Goal: Register for event/course

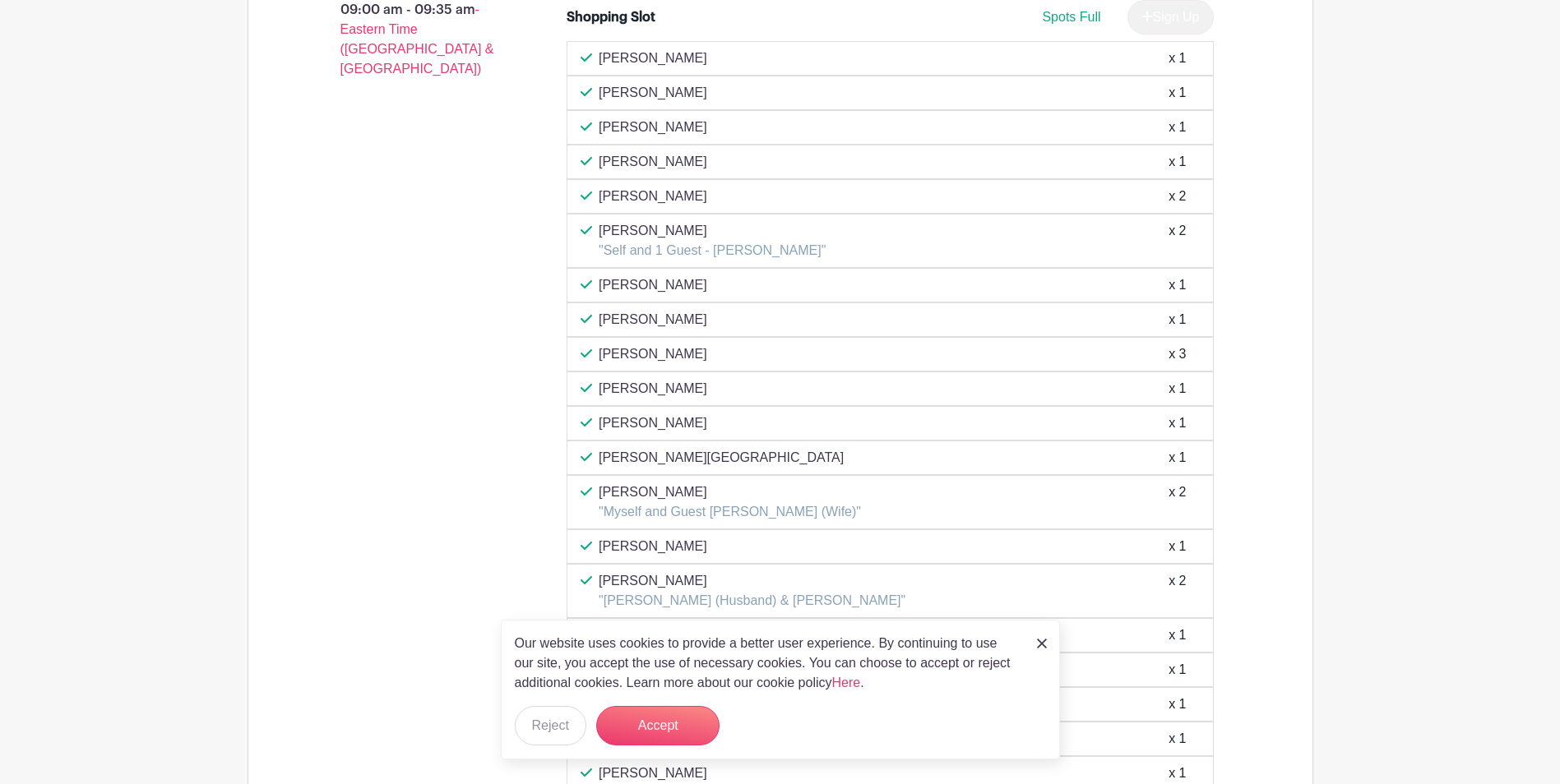
scroll to position [1479, 0]
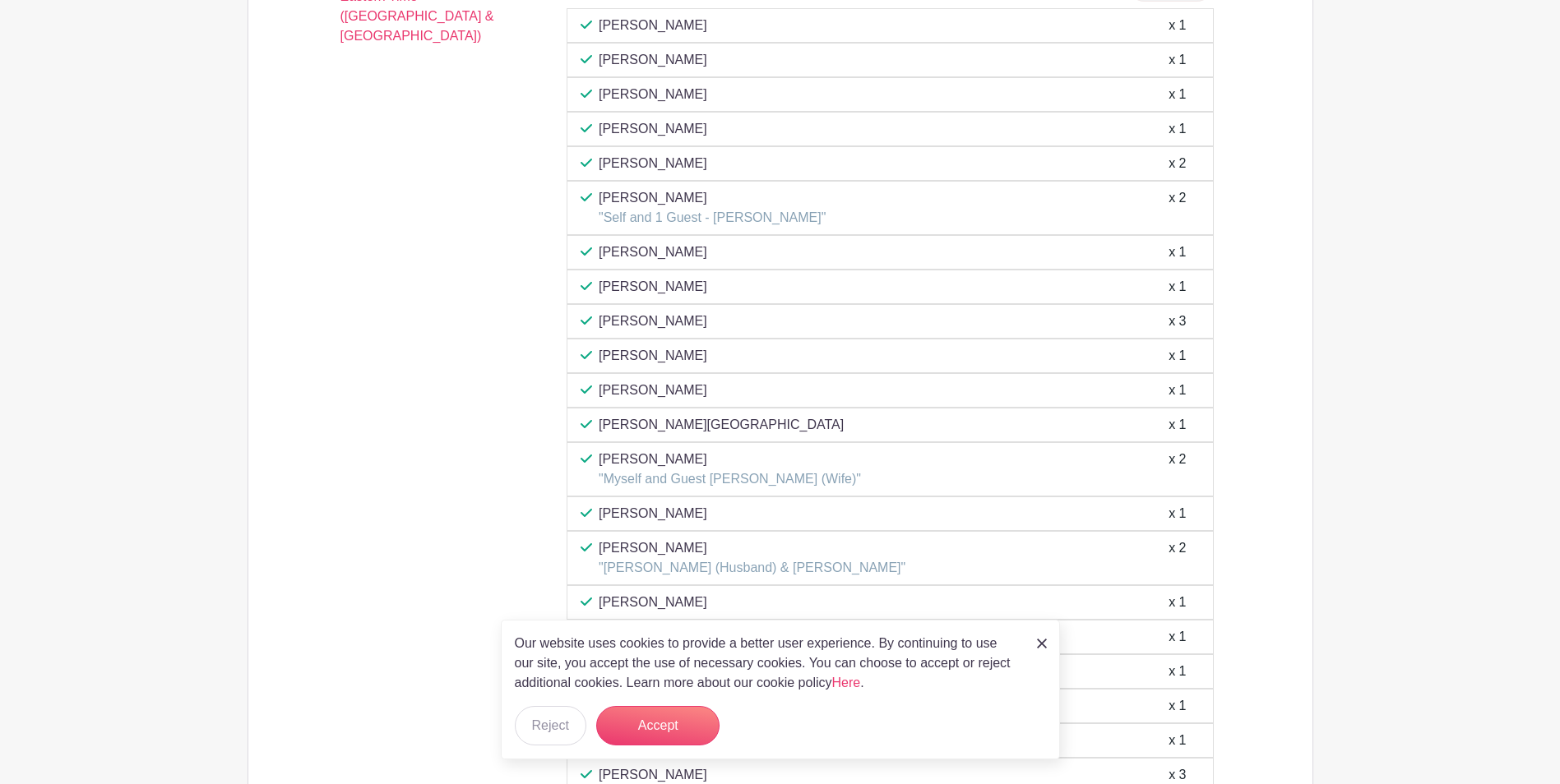
drag, startPoint x: 1044, startPoint y: 640, endPoint x: 1026, endPoint y: 602, distance: 42.0
click at [1045, 640] on img at bounding box center [1042, 643] width 10 height 10
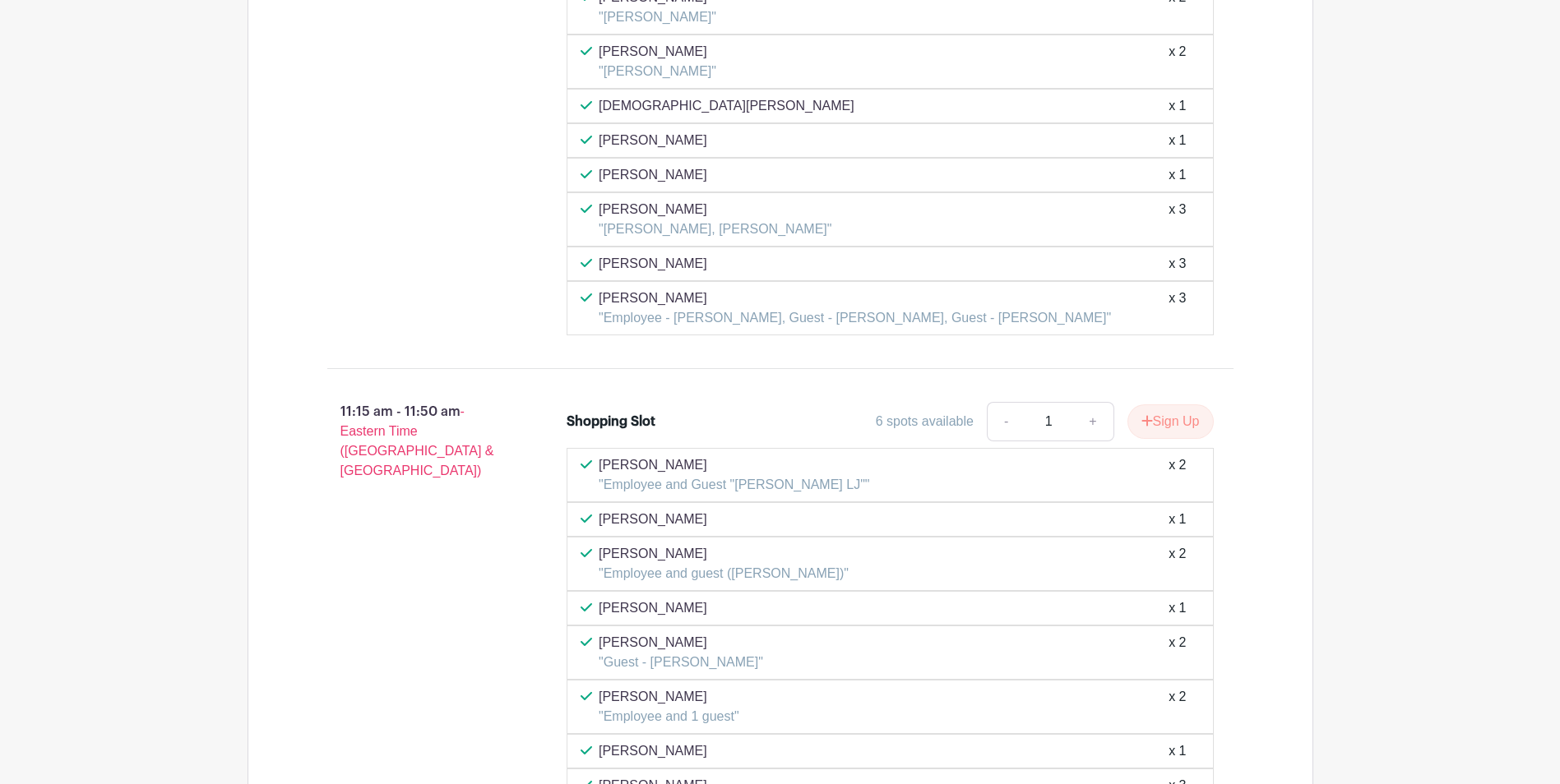
scroll to position [4109, 0]
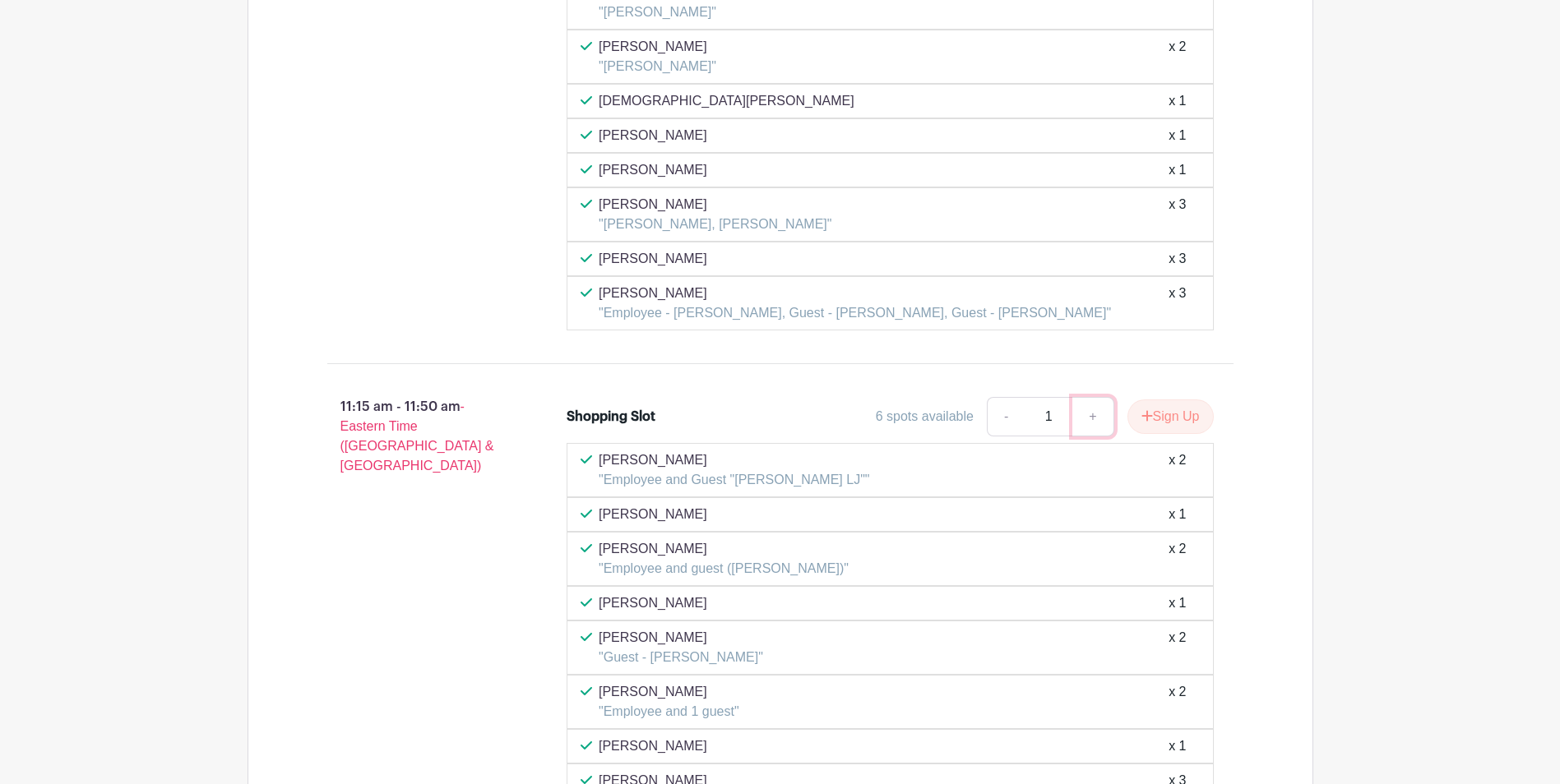
click at [1088, 418] on link "+" at bounding box center [1093, 417] width 41 height 40
type input "2"
click at [1154, 419] on button "Sign Up" at bounding box center [1170, 416] width 86 height 34
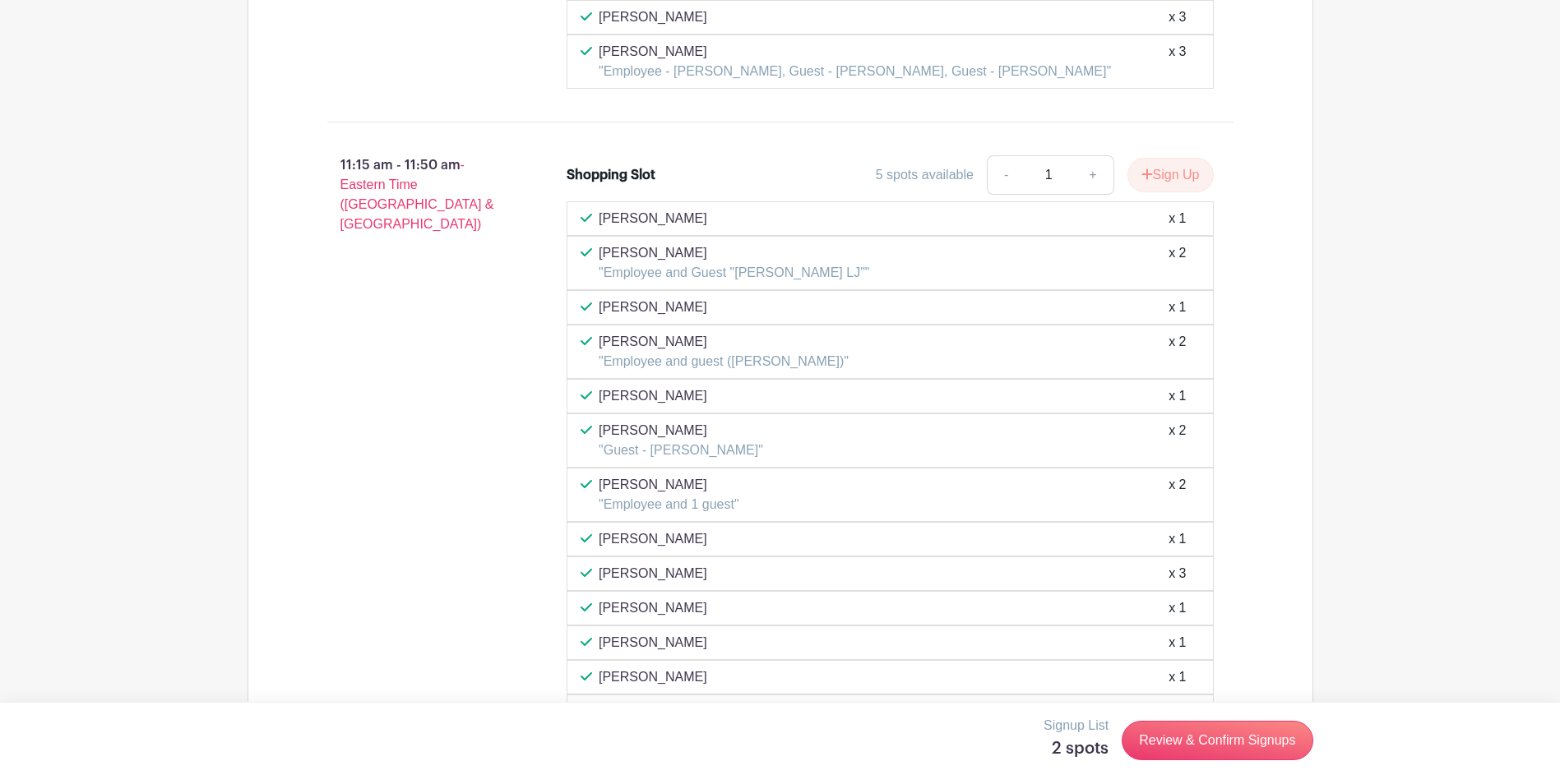
scroll to position [4521, 0]
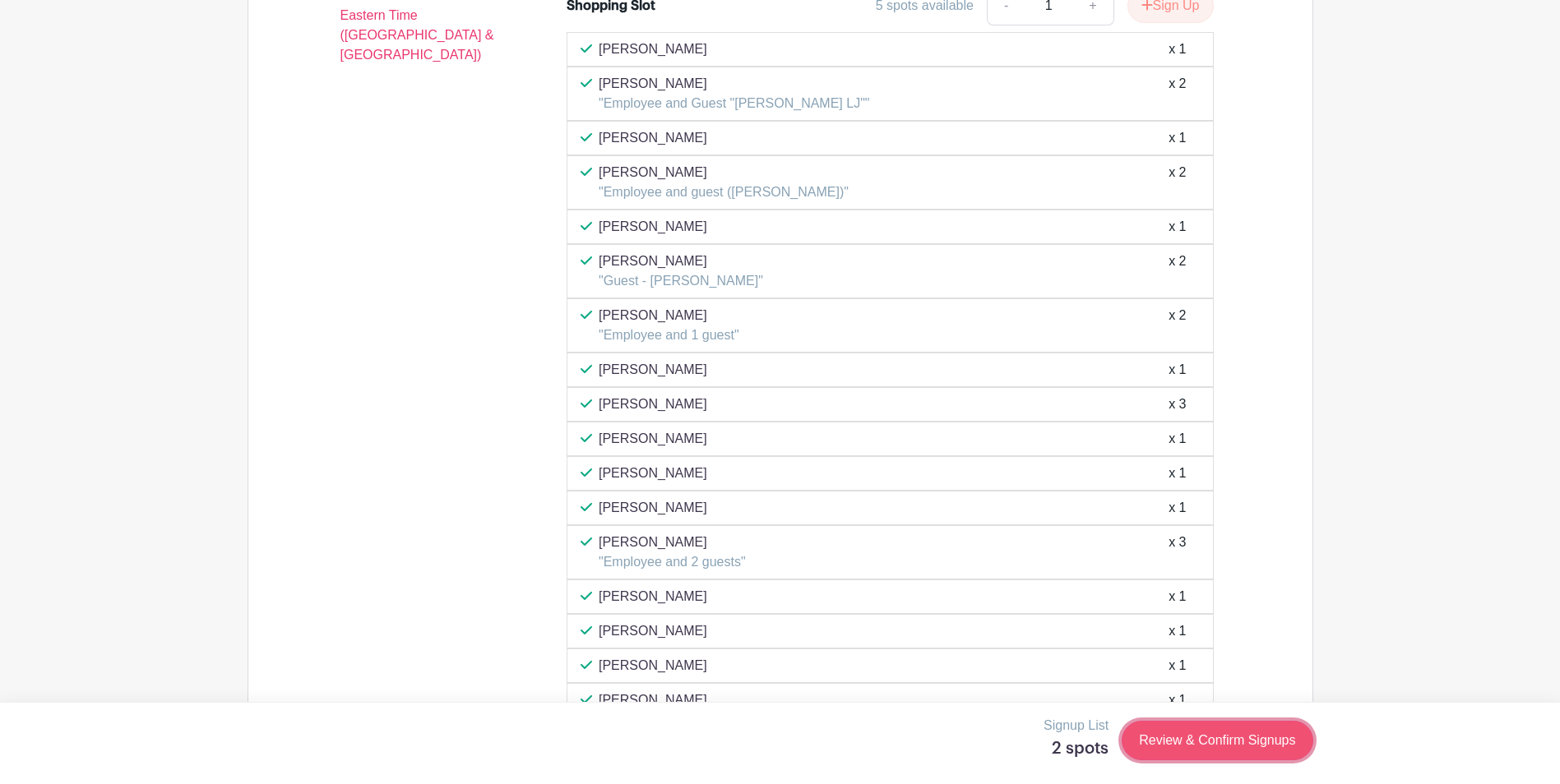
click at [1185, 724] on link "Review & Confirm Signups" at bounding box center [1217, 740] width 190 height 40
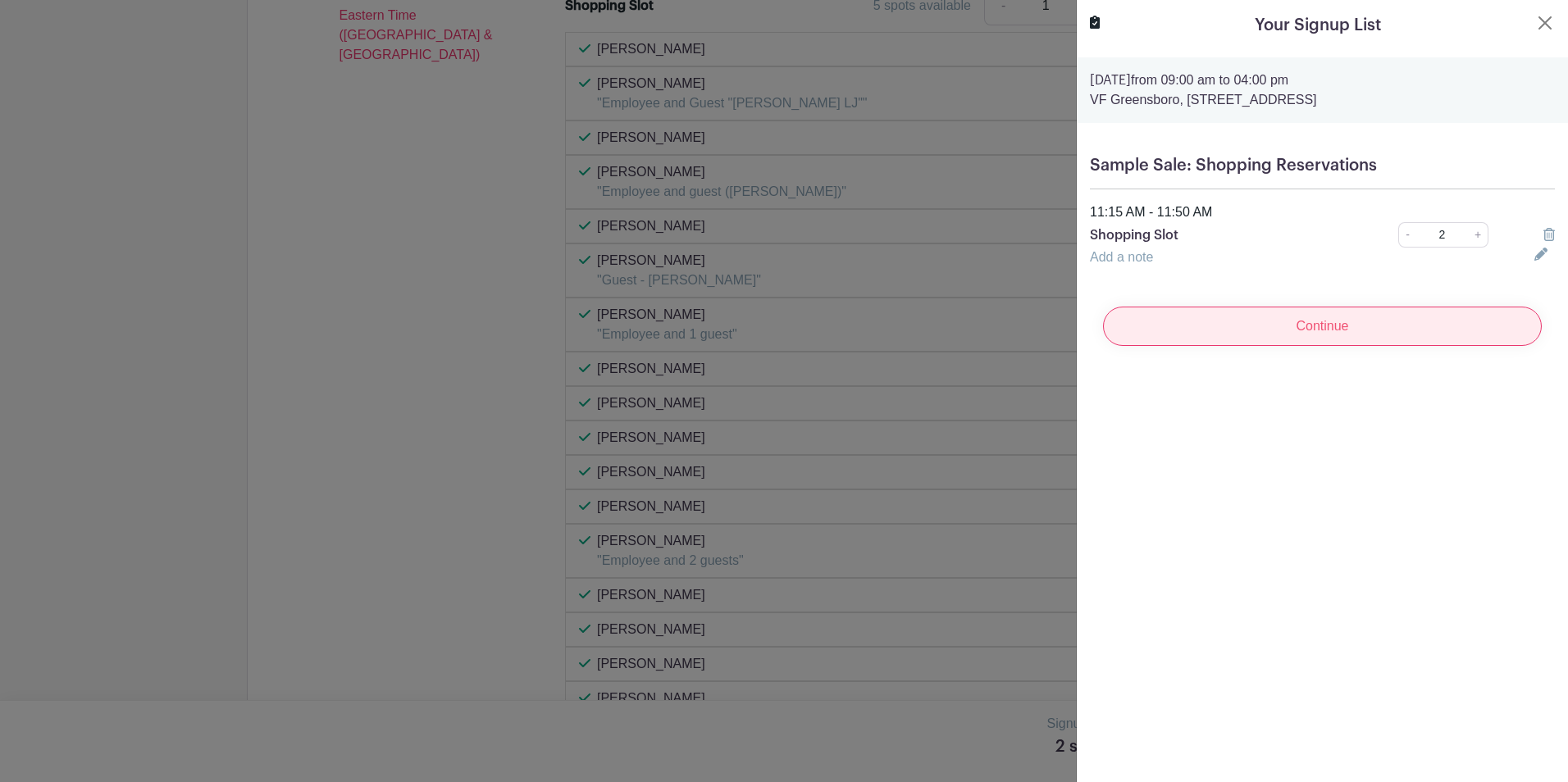
click at [1363, 324] on input "Continue" at bounding box center [1322, 326] width 439 height 40
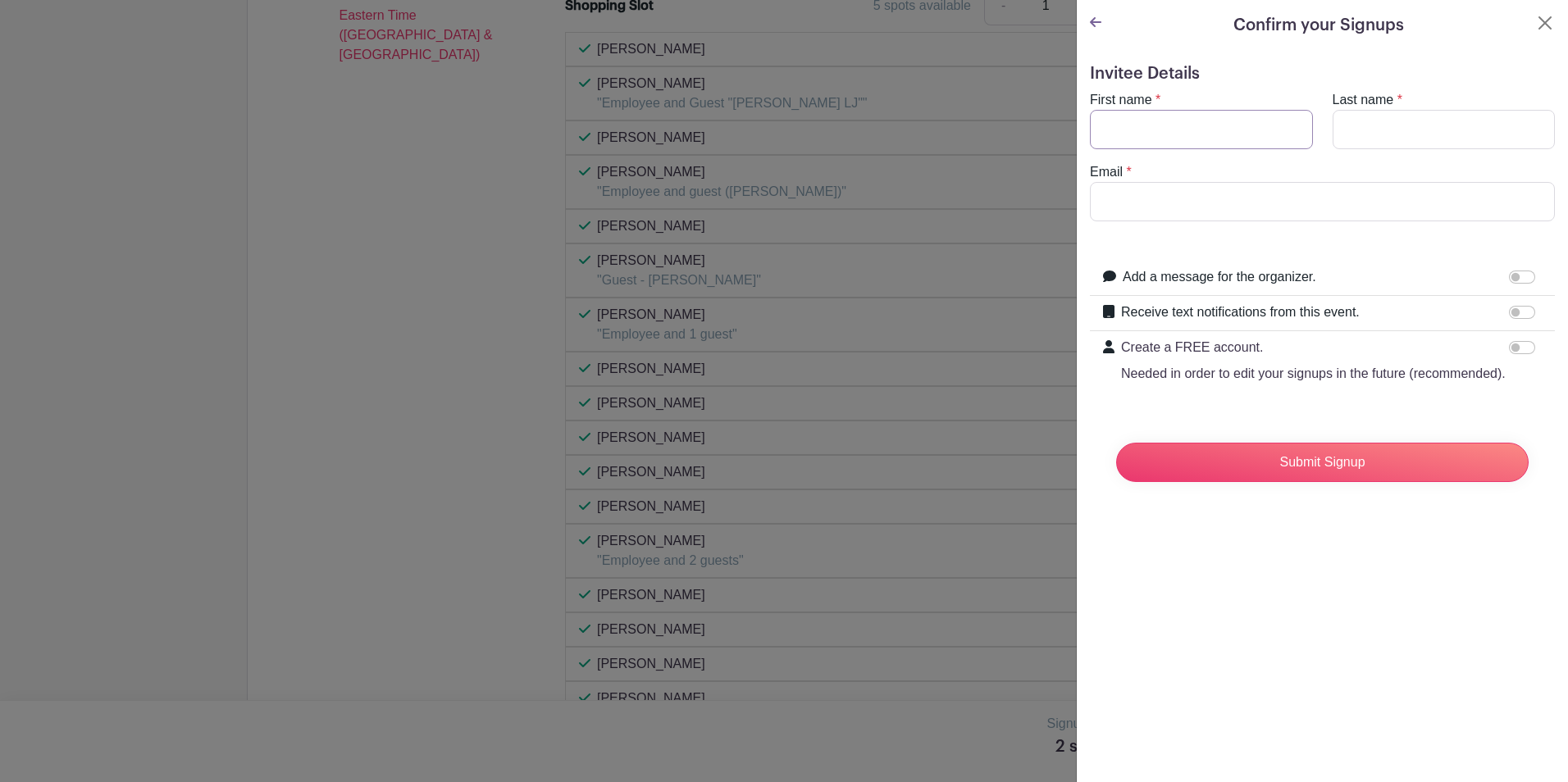
click at [1226, 123] on input "First name" at bounding box center [1201, 129] width 223 height 40
type input "Lauren"
type input "[PERSON_NAME]"
type input "[EMAIL_ADDRESS][DOMAIN_NAME]"
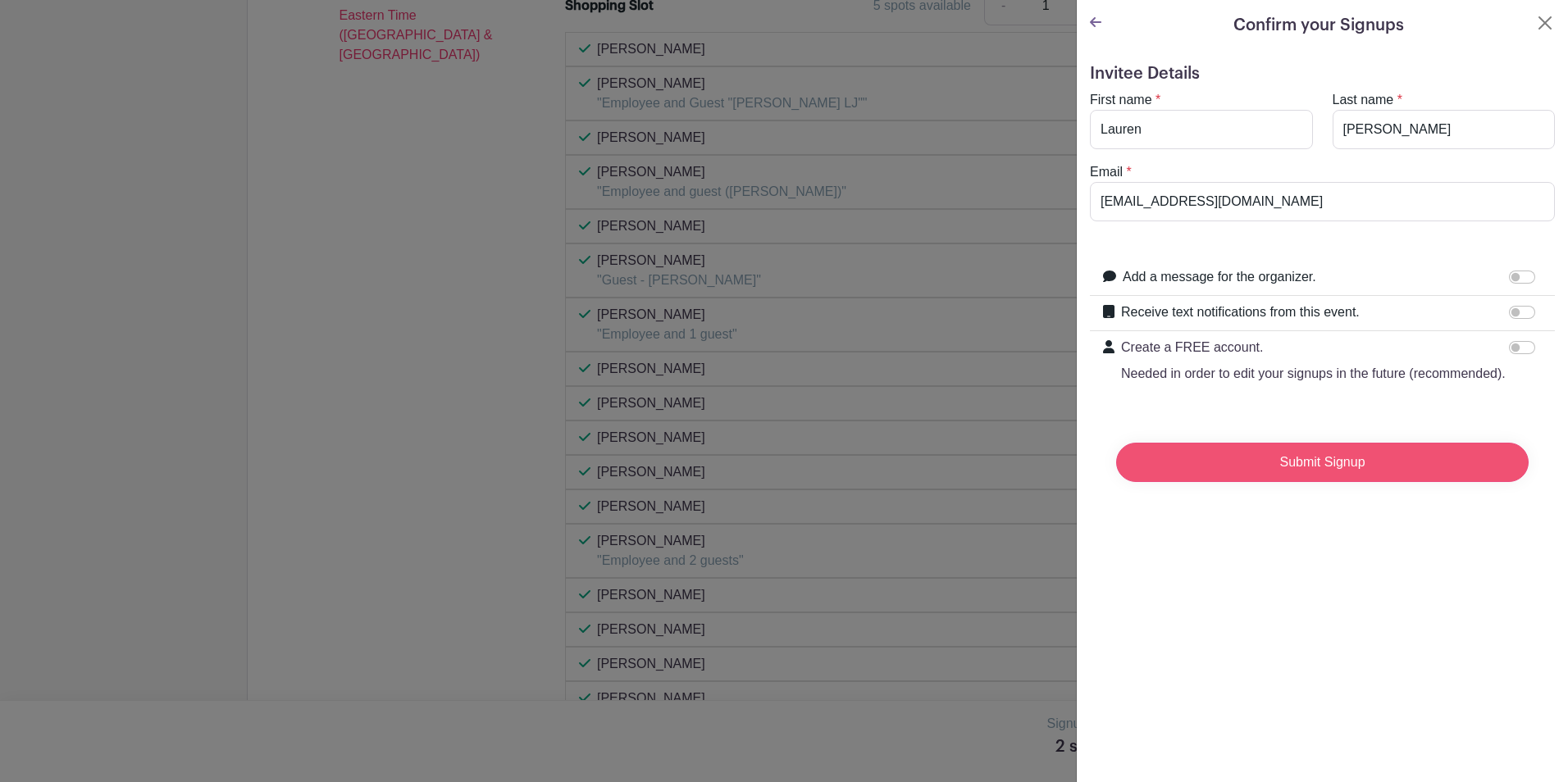
click at [1285, 482] on input "Submit Signup" at bounding box center [1322, 462] width 412 height 40
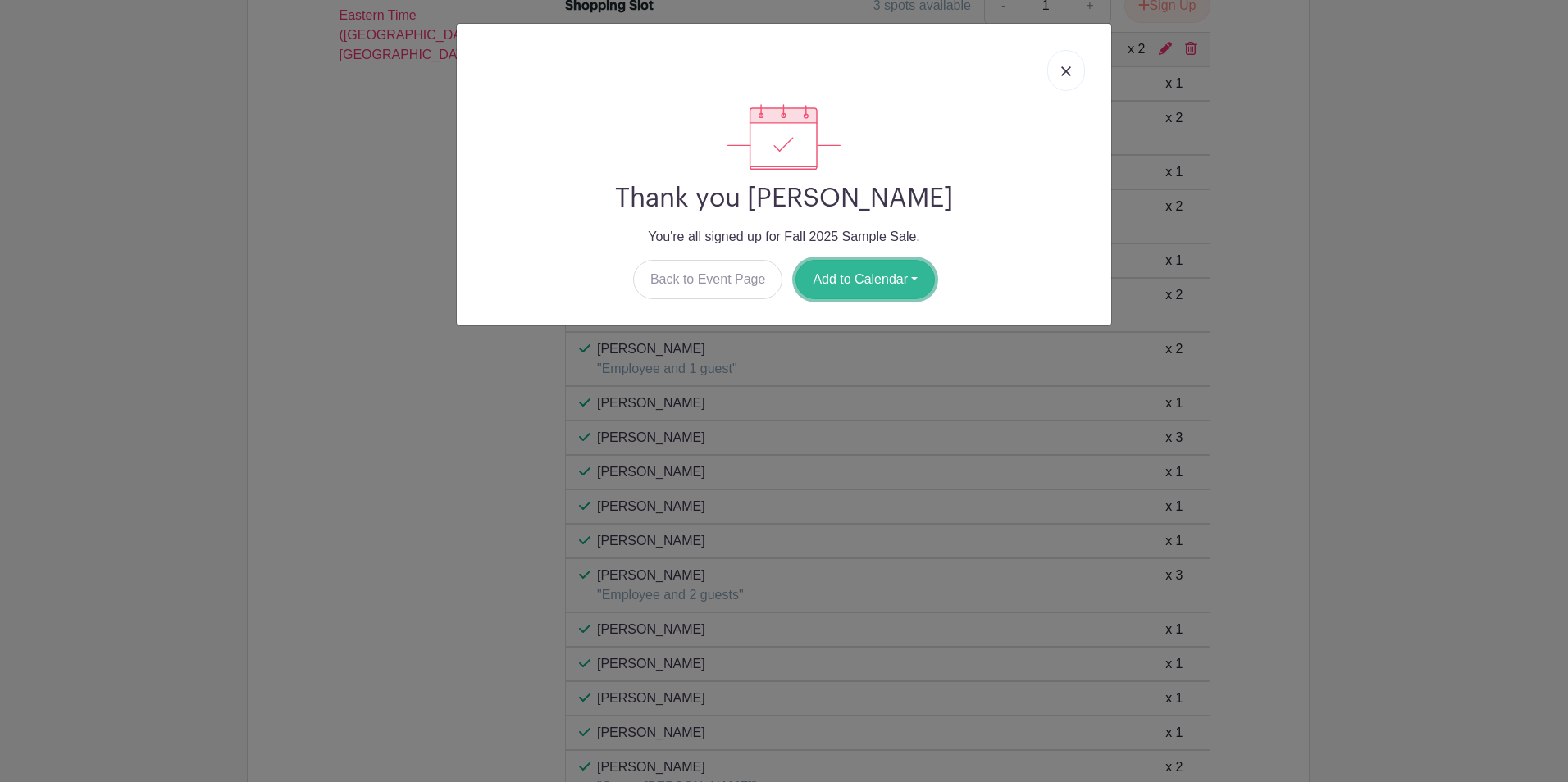
click at [823, 279] on button "Add to Calendar" at bounding box center [865, 279] width 140 height 40
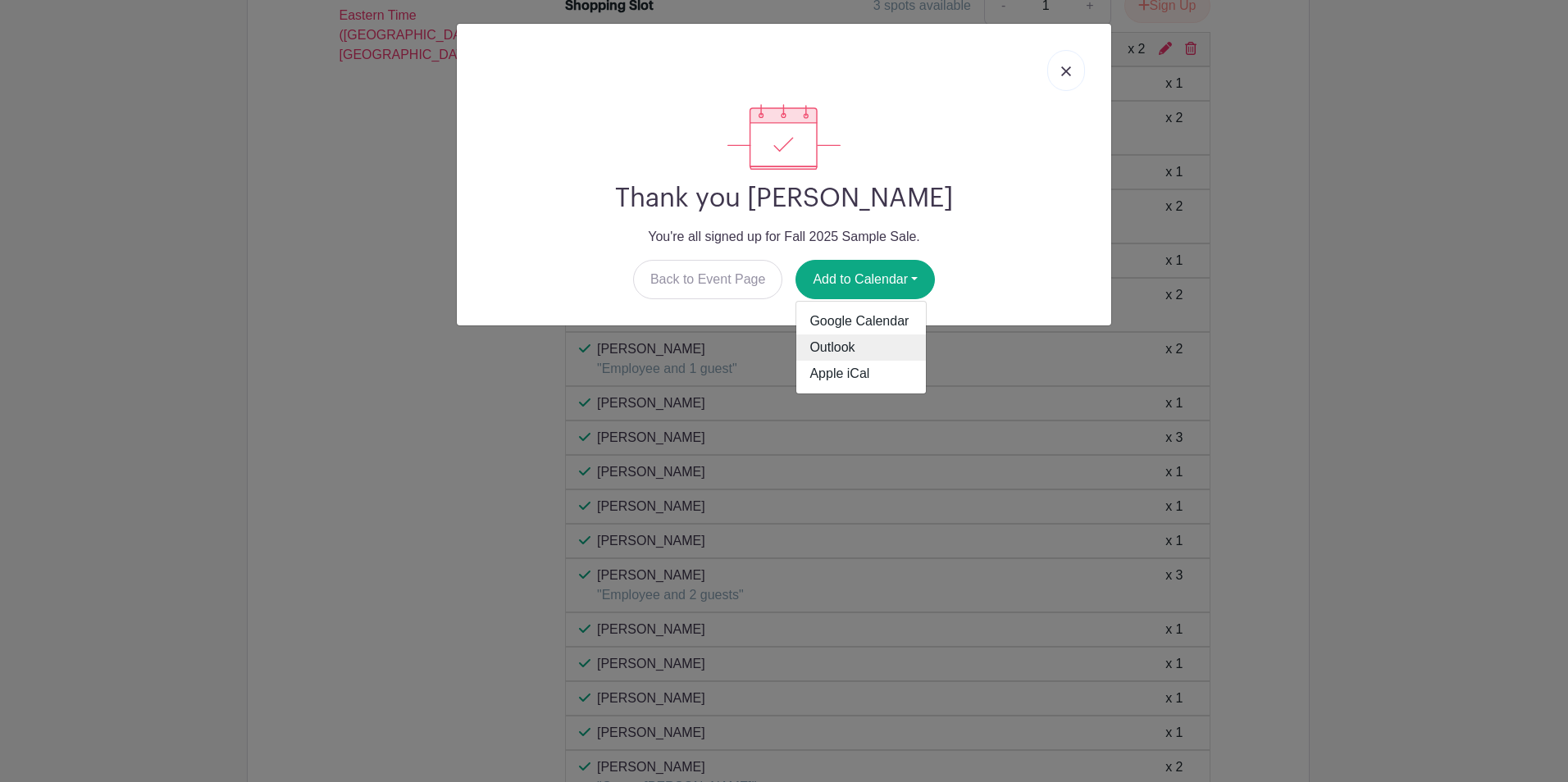
click at [835, 349] on link "Outlook" at bounding box center [860, 348] width 129 height 26
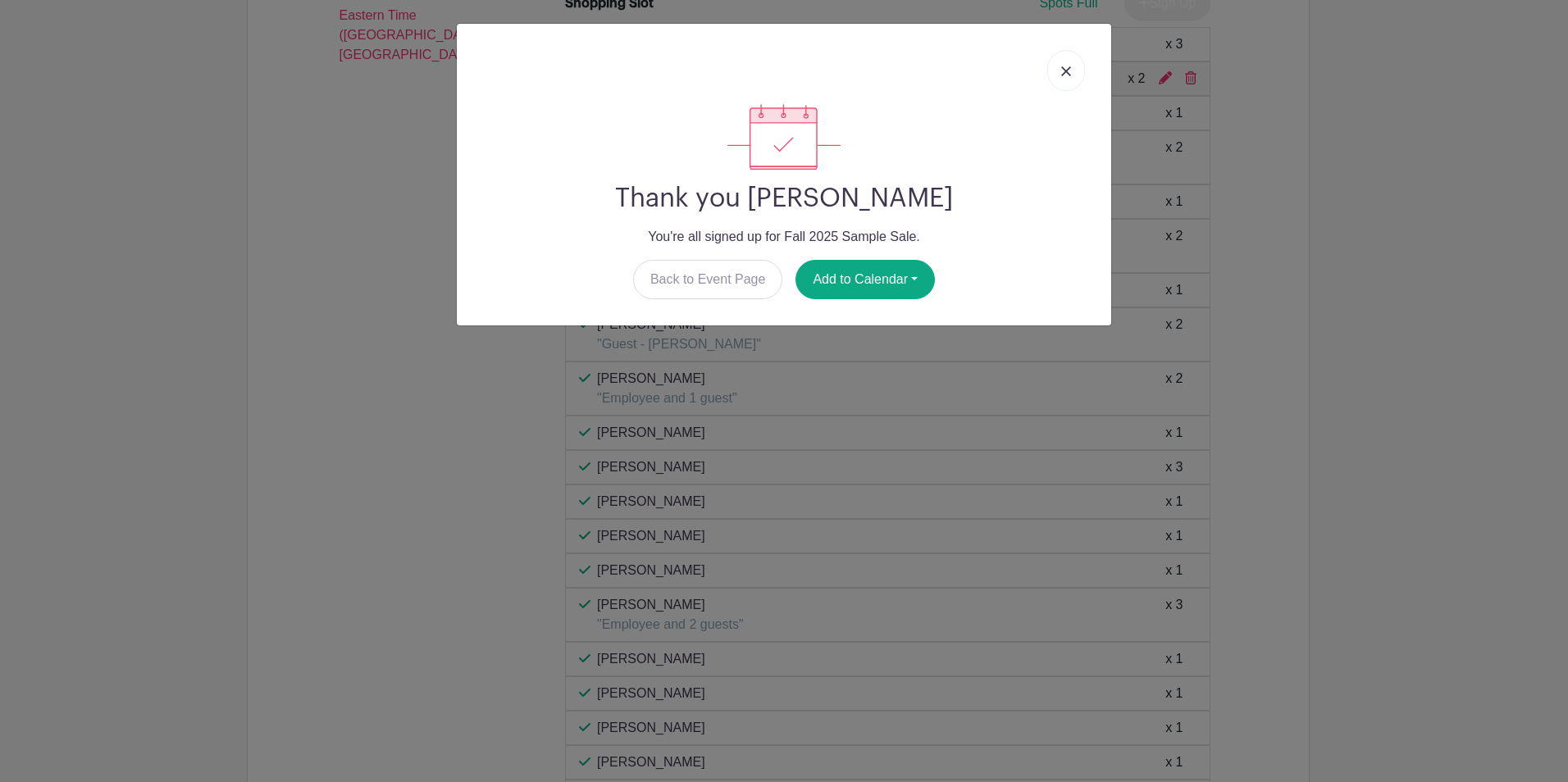
click at [1071, 75] on img at bounding box center [1065, 71] width 10 height 10
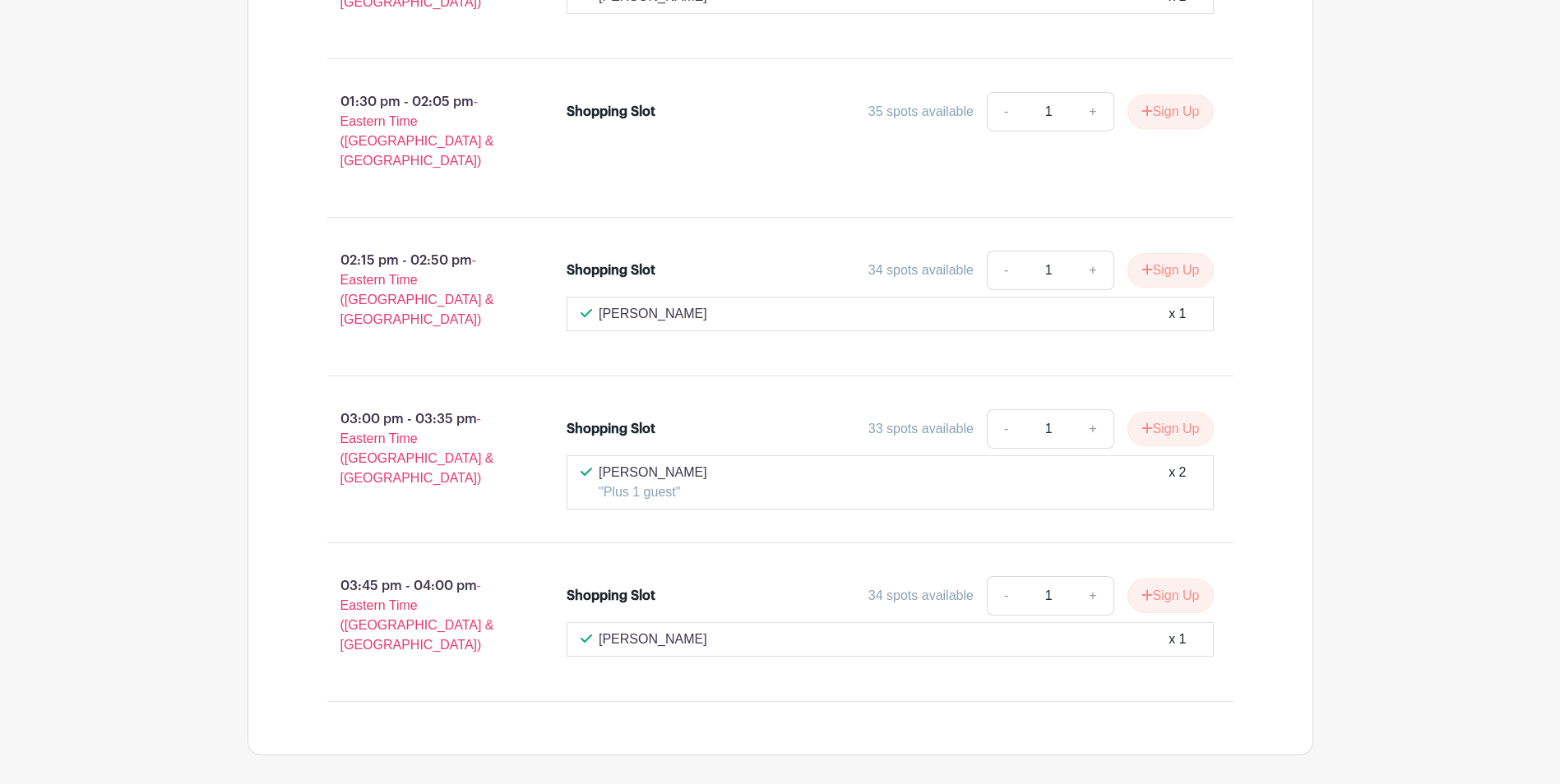
scroll to position [5854, 0]
